Goal: Communication & Community: Answer question/provide support

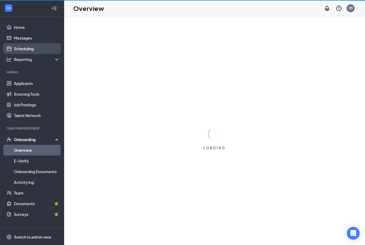
click at [33, 50] on link "Scheduling" at bounding box center [37, 48] width 46 height 11
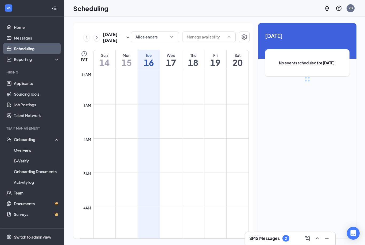
scroll to position [263, 0]
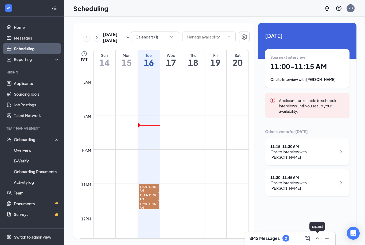
click at [317, 239] on icon "ChevronUp" at bounding box center [317, 238] width 6 height 6
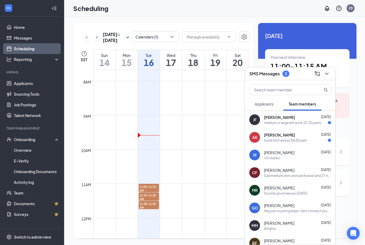
click at [285, 143] on div "AK [PERSON_NAME] [DATE] Small shirt and sz 30x30 pant" at bounding box center [290, 138] width 90 height 18
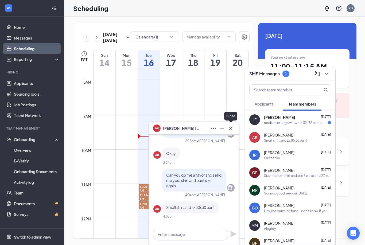
click at [231, 127] on icon "Cross" at bounding box center [231, 128] width 6 height 6
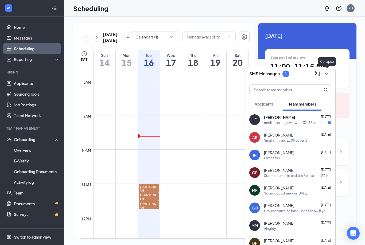
click at [328, 76] on icon "ChevronDown" at bounding box center [327, 74] width 6 height 6
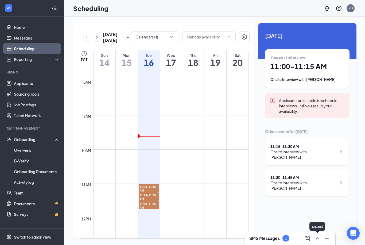
click at [318, 239] on icon "ChevronUp" at bounding box center [317, 238] width 6 height 6
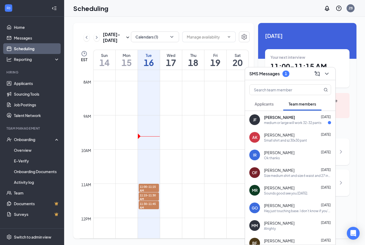
click at [278, 124] on div "medium or large will work 32-32 pants" at bounding box center [292, 123] width 57 height 5
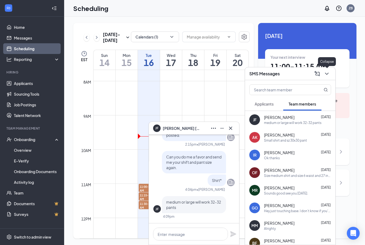
click at [328, 75] on icon "ChevronDown" at bounding box center [327, 74] width 6 height 6
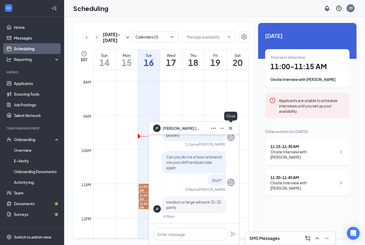
click at [234, 128] on icon "Cross" at bounding box center [231, 128] width 6 height 6
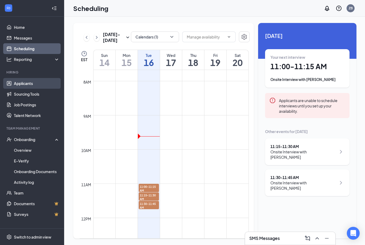
click at [35, 81] on link "Applicants" at bounding box center [37, 83] width 46 height 11
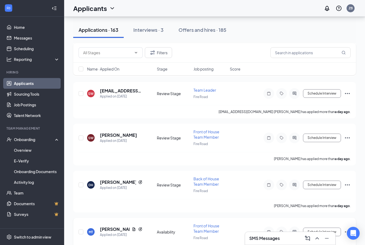
scroll to position [319, 0]
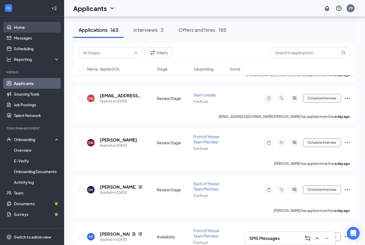
click at [26, 27] on link "Home" at bounding box center [37, 27] width 46 height 11
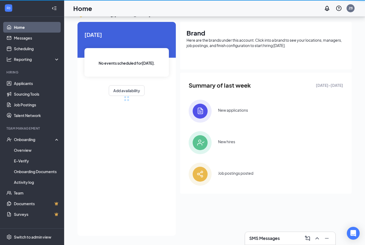
scroll to position [28, 0]
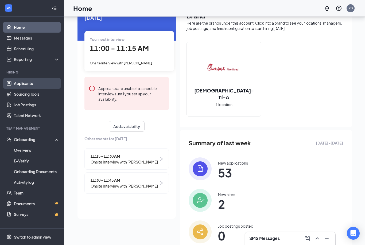
click at [35, 83] on link "Applicants" at bounding box center [37, 83] width 46 height 11
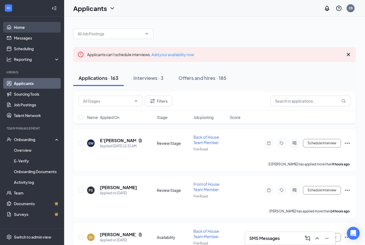
click at [21, 24] on link "Home" at bounding box center [37, 27] width 46 height 11
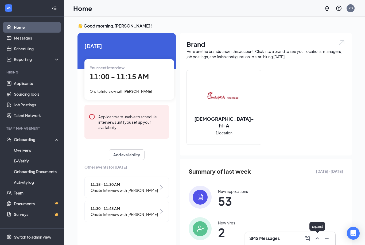
click at [319, 241] on icon "ChevronUp" at bounding box center [317, 238] width 6 height 6
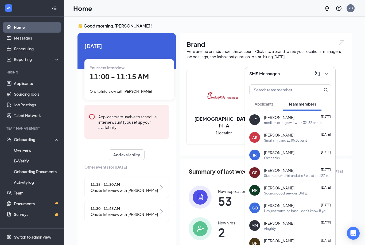
click at [288, 125] on div "medium or large will work 32-32 pants" at bounding box center [292, 123] width 57 height 5
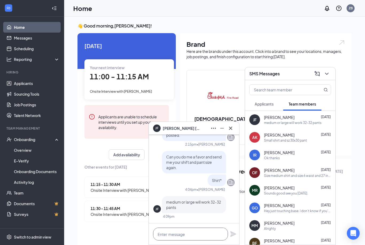
click at [202, 234] on textarea at bounding box center [190, 234] width 75 height 13
type textarea "Y"
click at [231, 131] on icon "Cross" at bounding box center [231, 128] width 6 height 6
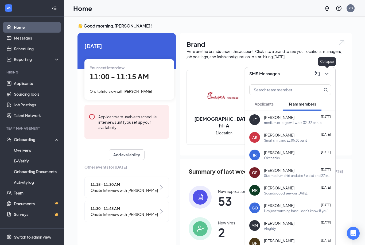
click at [328, 72] on icon "ChevronDown" at bounding box center [327, 74] width 6 height 6
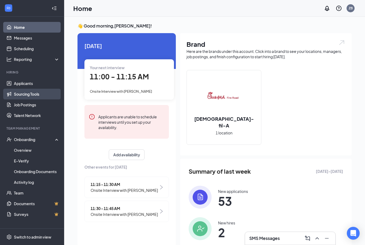
click at [45, 95] on link "Sourcing Tools" at bounding box center [37, 94] width 46 height 11
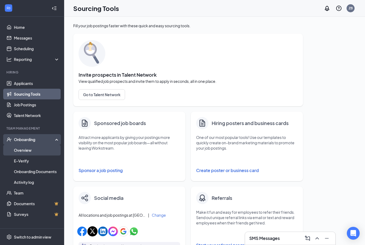
click at [31, 150] on link "Overview" at bounding box center [37, 150] width 46 height 11
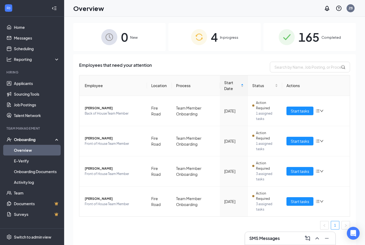
click at [225, 36] on span "In progress" at bounding box center [229, 37] width 18 height 5
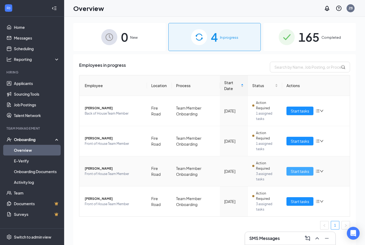
click at [305, 172] on span "Start tasks" at bounding box center [300, 171] width 18 height 6
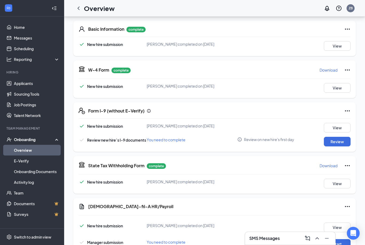
scroll to position [99, 0]
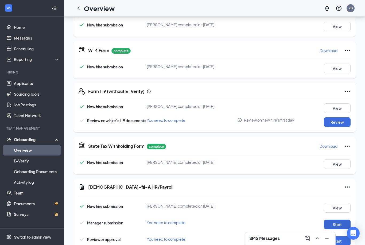
click at [338, 229] on button "Start" at bounding box center [337, 225] width 27 height 10
click at [337, 240] on button "Start" at bounding box center [337, 241] width 27 height 10
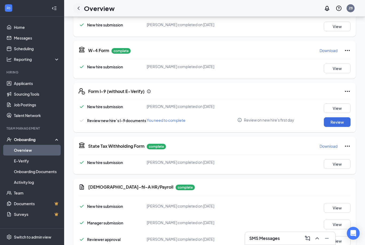
click at [78, 7] on icon "ChevronLeft" at bounding box center [78, 8] width 6 height 6
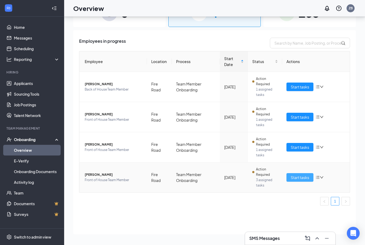
click at [300, 175] on span "Start tasks" at bounding box center [300, 178] width 18 height 6
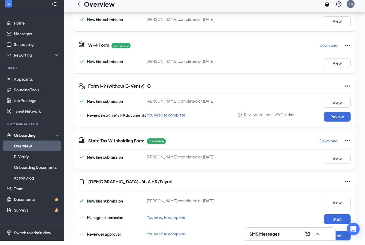
scroll to position [99, 0]
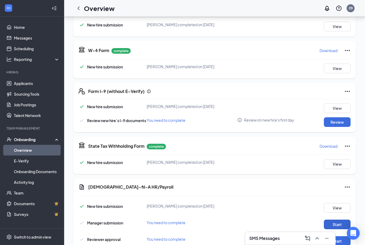
click at [336, 228] on button "Start" at bounding box center [337, 225] width 27 height 10
click at [336, 242] on button "Start" at bounding box center [337, 241] width 27 height 10
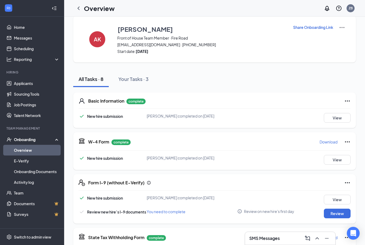
scroll to position [0, 0]
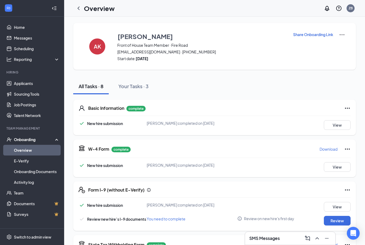
click at [78, 6] on icon "ChevronLeft" at bounding box center [78, 8] width 6 height 6
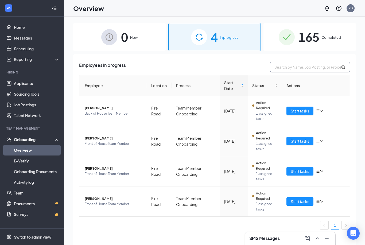
click at [303, 65] on input "text" at bounding box center [310, 67] width 80 height 11
click at [316, 238] on icon "ChevronUp" at bounding box center [316, 238] width 3 height 2
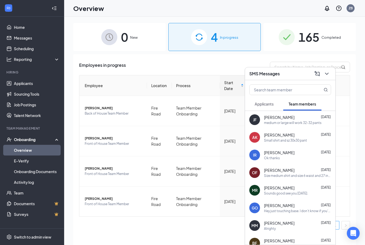
click at [294, 122] on div "medium or large will work 32-32 pants" at bounding box center [292, 123] width 57 height 5
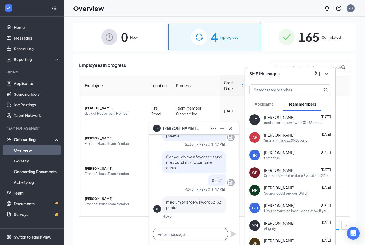
click at [174, 235] on textarea at bounding box center [190, 234] width 75 height 13
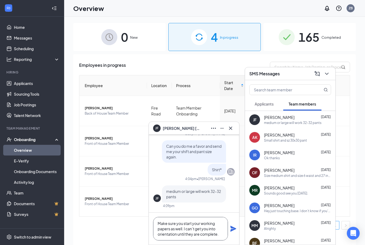
type textarea "Make sure you start your working papers as well. I can’t get you into orientati…"
click at [232, 230] on icon "Plane" at bounding box center [233, 229] width 6 height 6
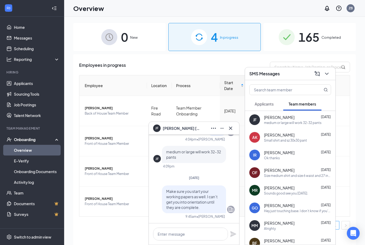
scroll to position [0, 0]
click at [234, 125] on button at bounding box center [230, 128] width 9 height 9
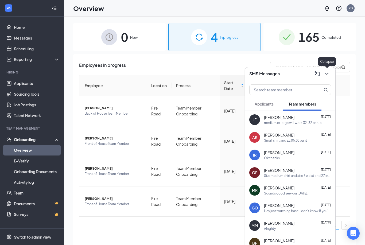
click at [326, 74] on icon "ChevronDown" at bounding box center [327, 74] width 6 height 6
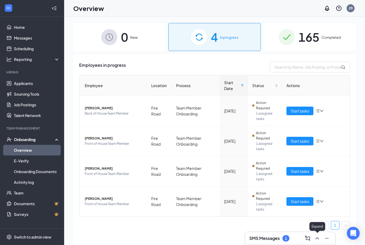
click at [317, 237] on icon "ChevronUp" at bounding box center [317, 238] width 6 height 6
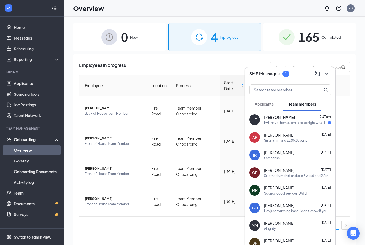
click at [278, 123] on div "I will have them submitted tonight what is the code?" at bounding box center [296, 123] width 64 height 5
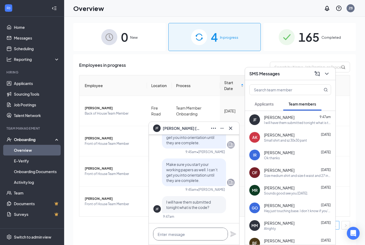
click at [199, 233] on textarea at bounding box center [190, 234] width 75 height 13
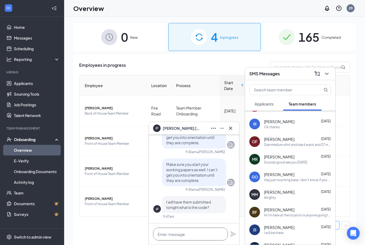
scroll to position [33, 0]
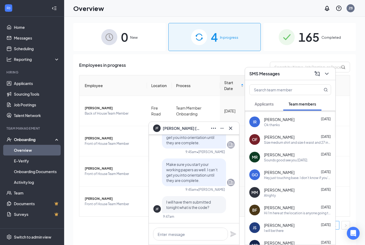
click at [285, 140] on div "Size medium shirt and size 6 waist and 27 inseam" at bounding box center [297, 142] width 67 height 5
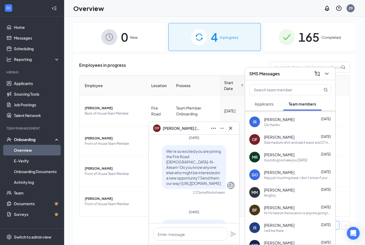
scroll to position [-1369, 0]
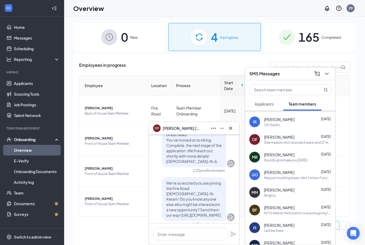
click at [298, 155] on div "[PERSON_NAME] [DATE]" at bounding box center [297, 154] width 67 height 5
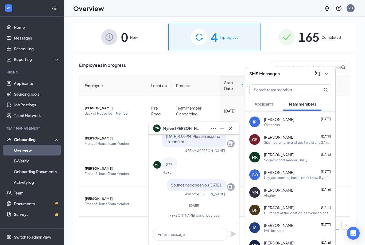
click at [288, 180] on div "GO [PERSON_NAME] [DATE] Hey just touching base. I don’t know if you’re seeing m…" at bounding box center [290, 175] width 90 height 18
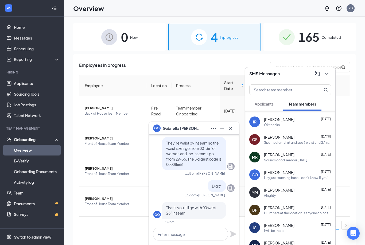
scroll to position [-793, 0]
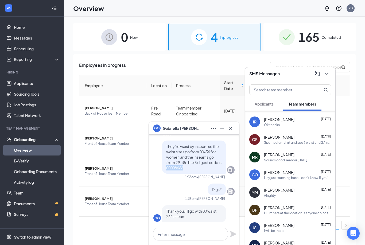
drag, startPoint x: 170, startPoint y: 169, endPoint x: 187, endPoint y: 169, distance: 16.6
click at [187, 169] on span "They’re waist by inseam so the waist sizes go from 00-36 for women and the inse…" at bounding box center [193, 157] width 55 height 26
copy span "00008666"
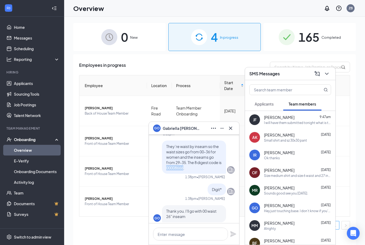
scroll to position [0, 0]
click at [284, 119] on span "[PERSON_NAME]" at bounding box center [279, 117] width 30 height 5
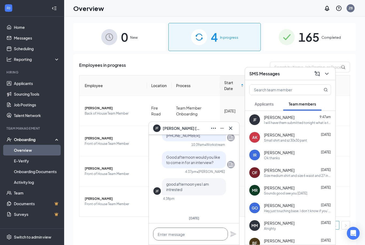
click at [180, 231] on textarea at bounding box center [190, 234] width 75 height 13
paste textarea "00008666"
type textarea "00008666"
click at [233, 233] on icon "Plane" at bounding box center [233, 234] width 6 height 6
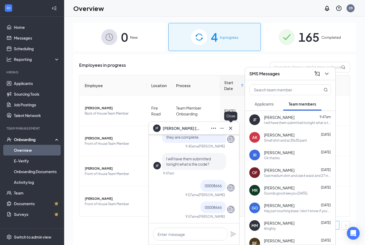
click at [230, 130] on icon "Cross" at bounding box center [231, 128] width 6 height 6
